Goal: Information Seeking & Learning: Learn about a topic

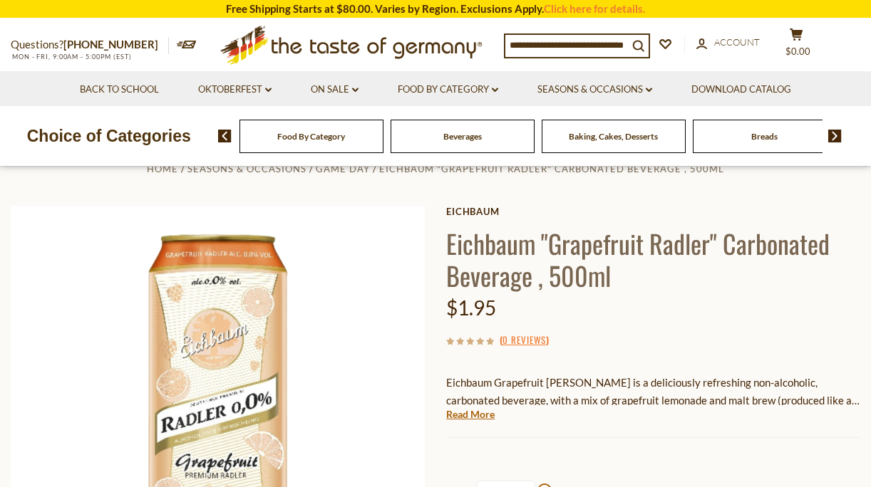
scroll to position [36, 0]
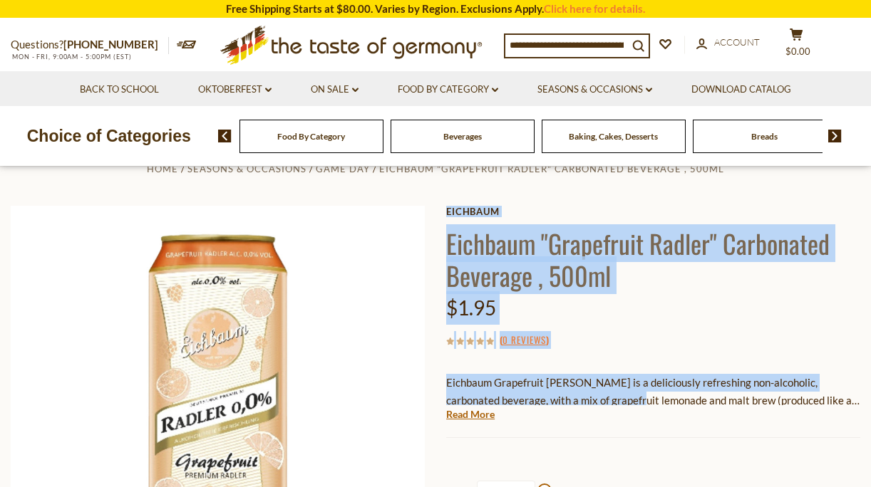
drag, startPoint x: 443, startPoint y: 378, endPoint x: 617, endPoint y: 391, distance: 174.4
click at [617, 391] on div "Home Seasons & Occasions Game Day Eichbaum "Grapefruit [PERSON_NAME]" Carbonate…" at bounding box center [435, 432] width 871 height 545
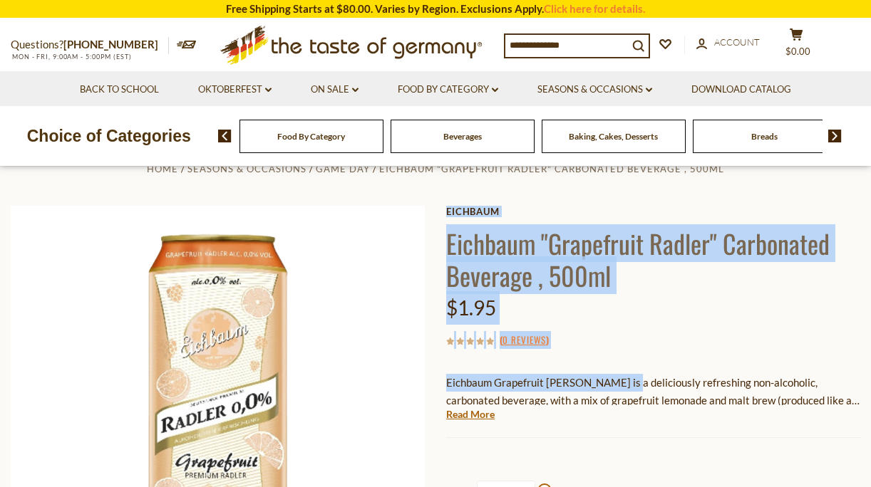
click at [464, 380] on p "Eichbaum Grapefruit [PERSON_NAME] is a deliciously refreshing non-alcoholic, ca…" at bounding box center [653, 392] width 414 height 36
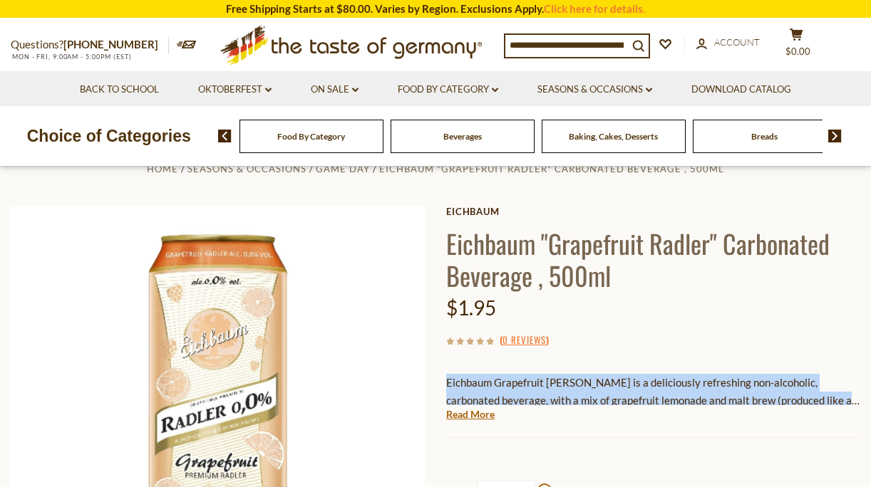
drag, startPoint x: 447, startPoint y: 382, endPoint x: 820, endPoint y: 403, distance: 373.4
click at [846, 403] on p "Eichbaum Grapefruit [PERSON_NAME] is a deliciously refreshing non-alcoholic, ca…" at bounding box center [653, 392] width 414 height 36
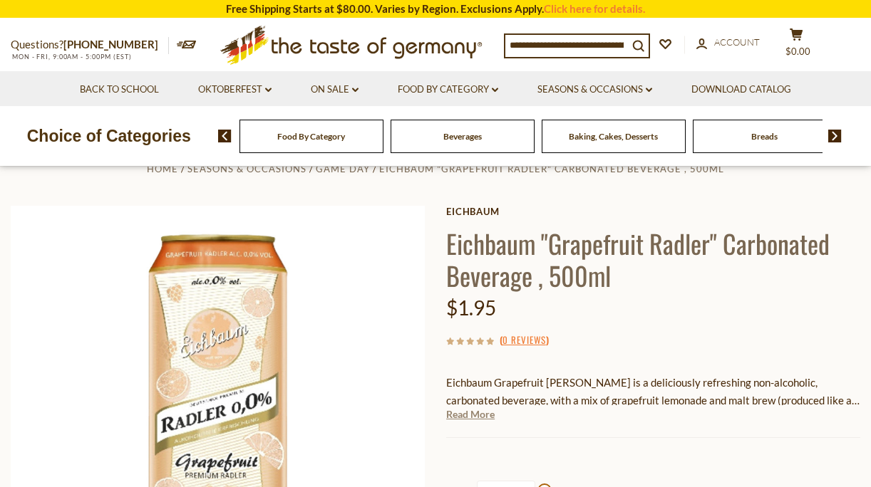
click at [468, 417] on link "Read More" at bounding box center [470, 415] width 48 height 14
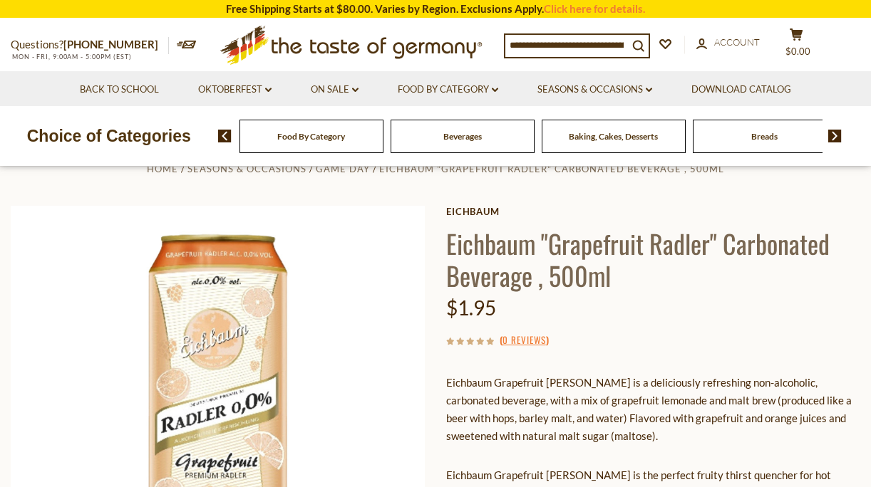
click at [468, 417] on p "Eichbaum Grapefruit [PERSON_NAME] is a deliciously refreshing non-alcoholic, ca…" at bounding box center [653, 409] width 414 height 71
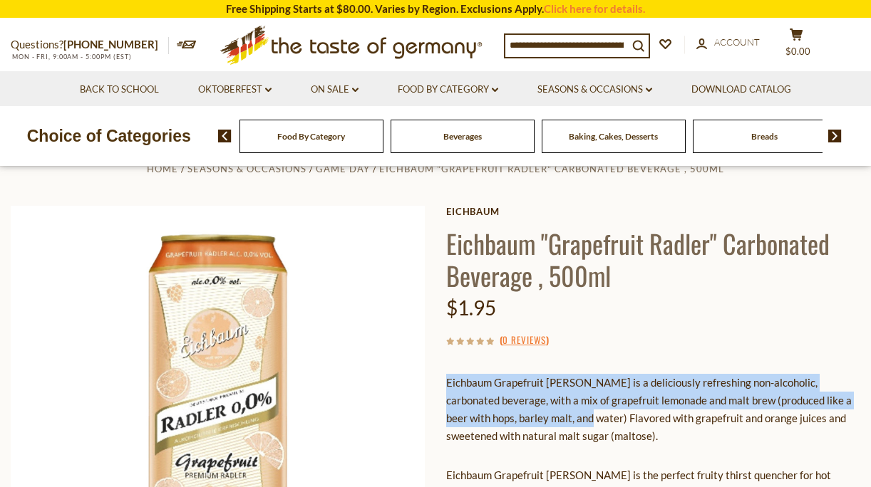
drag, startPoint x: 447, startPoint y: 383, endPoint x: 579, endPoint y: 420, distance: 137.5
click at [579, 420] on p "Eichbaum Grapefruit [PERSON_NAME] is a deliciously refreshing non-alcoholic, ca…" at bounding box center [653, 409] width 414 height 71
copy p "Eichbaum Grapefruit [PERSON_NAME] is a deliciously refreshing non-alcoholic, ca…"
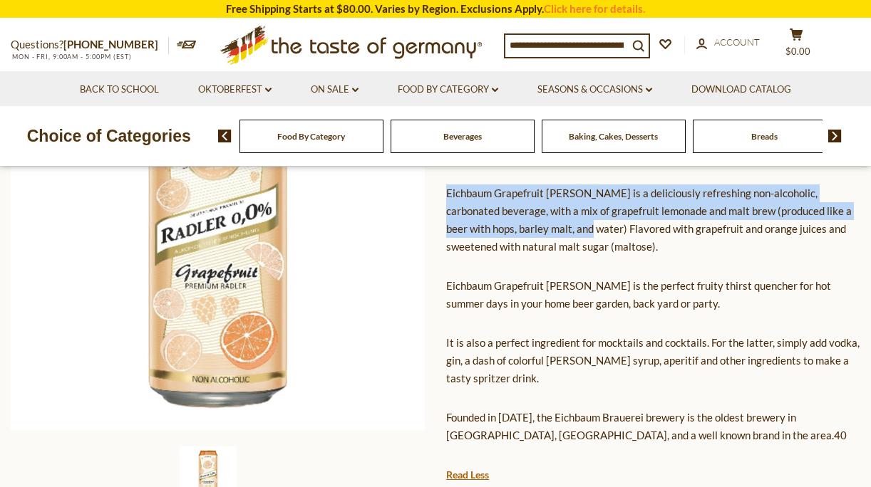
scroll to position [0, 0]
